Goal: Task Accomplishment & Management: Manage account settings

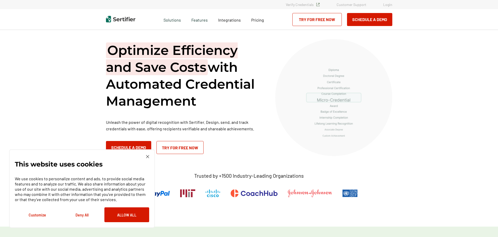
click at [384, 4] on div "Verify Credentials Customer Support Login" at bounding box center [249, 5] width 313 height 4
click at [386, 4] on link "Login" at bounding box center [388, 4] width 9 height 4
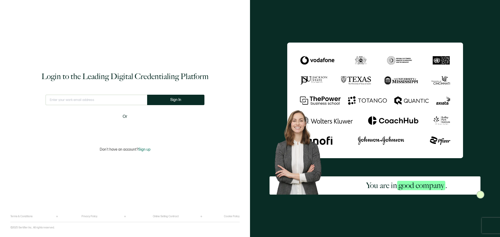
click at [89, 102] on input "text" at bounding box center [97, 100] width 102 height 10
click at [119, 100] on input "text" at bounding box center [97, 100] width 102 height 10
drag, startPoint x: 119, startPoint y: 100, endPoint x: 104, endPoint y: 101, distance: 15.1
click at [104, 101] on input "text" at bounding box center [97, 100] width 102 height 10
type input "mmanemann@greatriverlearning.com"
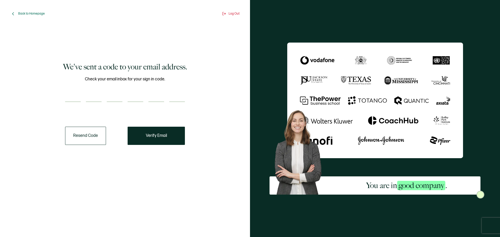
click at [63, 93] on div "We've sent a code to your email address. Check your email inbox for your sign i…" at bounding box center [124, 103] width 221 height 147
click at [122, 101] on div at bounding box center [125, 97] width 120 height 10
click at [121, 96] on input "number" at bounding box center [115, 97] width 16 height 10
paste input "2"
type input "2"
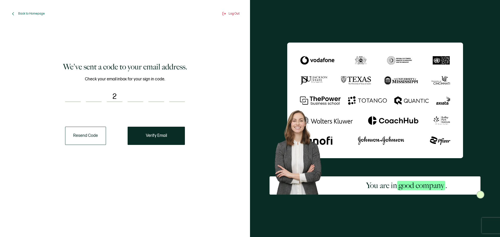
type input "0"
type input "6"
type input "4"
click at [66, 95] on input "number" at bounding box center [73, 97] width 16 height 10
paste input "2"
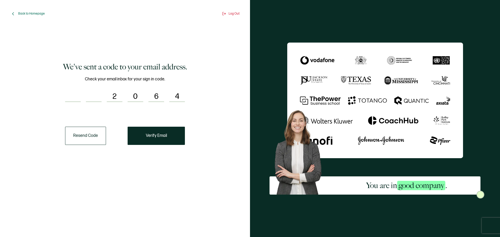
type input "2"
type input "0"
type input "6"
type input "2"
type input "9"
